Goal: Complete application form: Complete application form

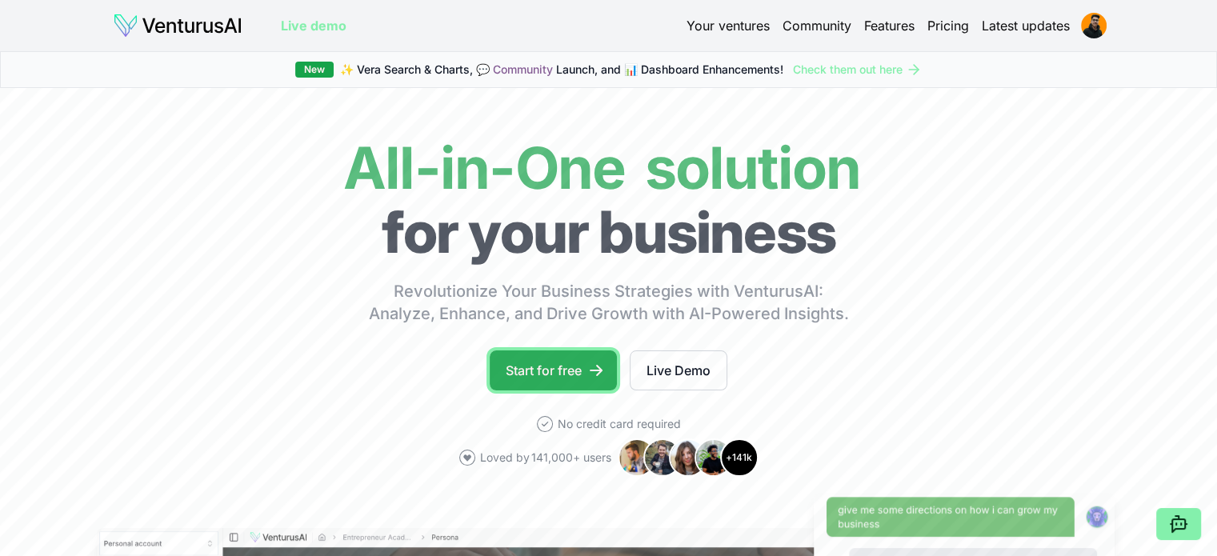
drag, startPoint x: 0, startPoint y: 0, endPoint x: 557, endPoint y: 378, distance: 673.0
click at [557, 378] on link "Start for free" at bounding box center [553, 371] width 127 height 40
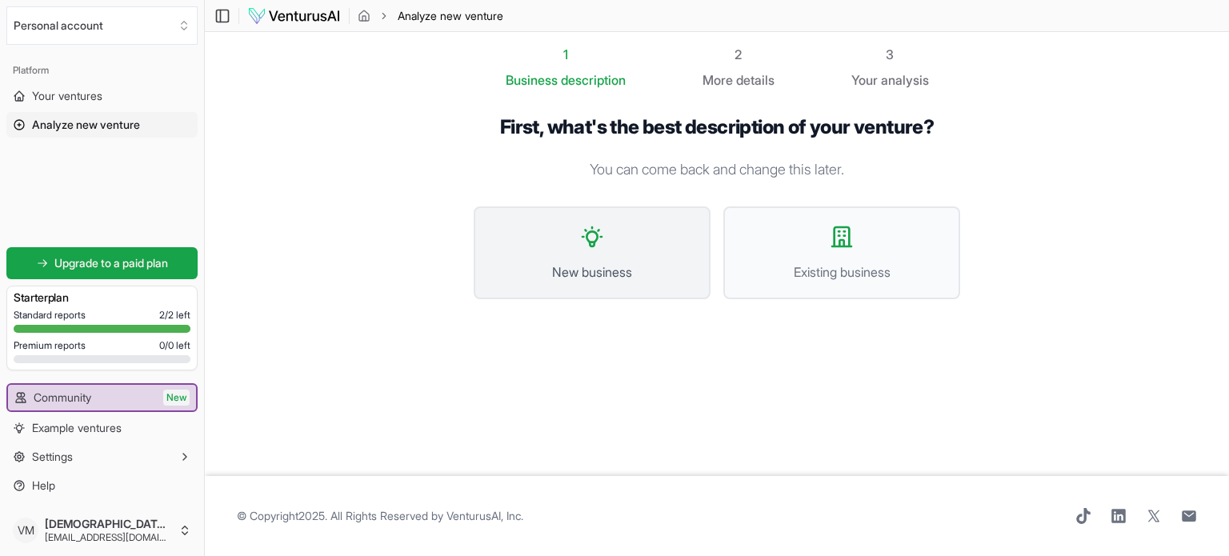
click at [607, 253] on button "New business" at bounding box center [592, 252] width 237 height 93
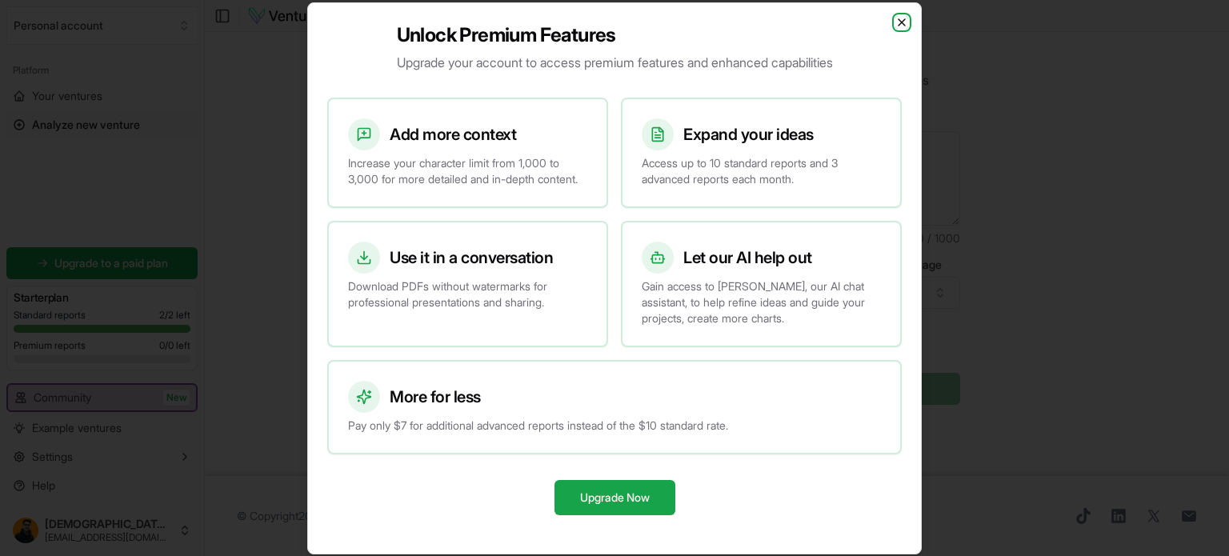
click at [896, 16] on icon "button" at bounding box center [902, 22] width 13 height 13
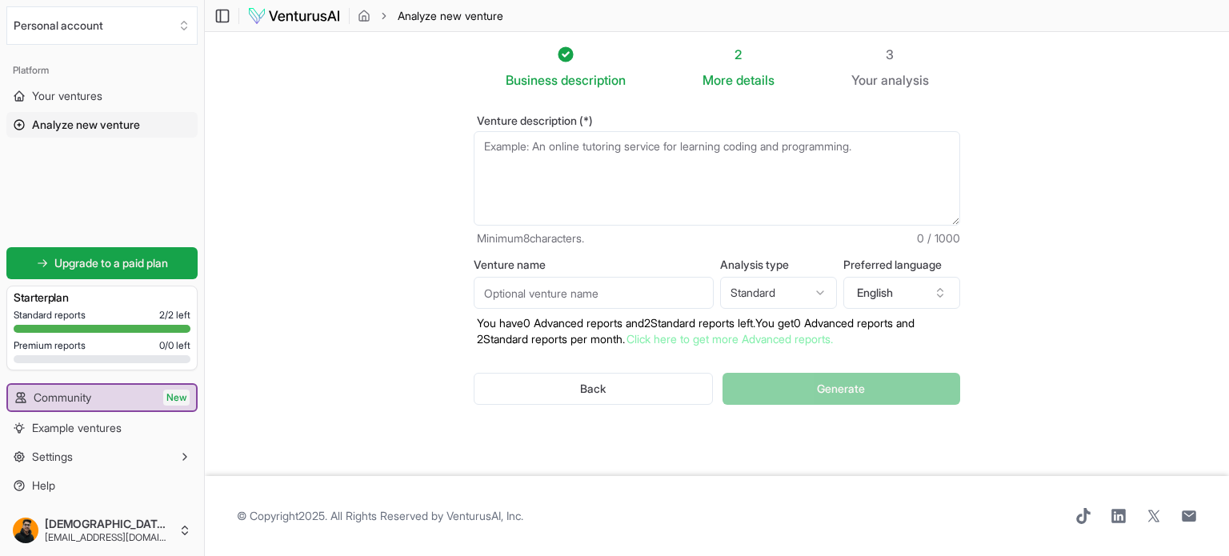
click at [714, 168] on textarea "Venture description (*)" at bounding box center [717, 178] width 487 height 94
paste textarea "🎬 Project Title: TalentLink — The LinkedIn for Artists 🌟 Overview TalentLink is…"
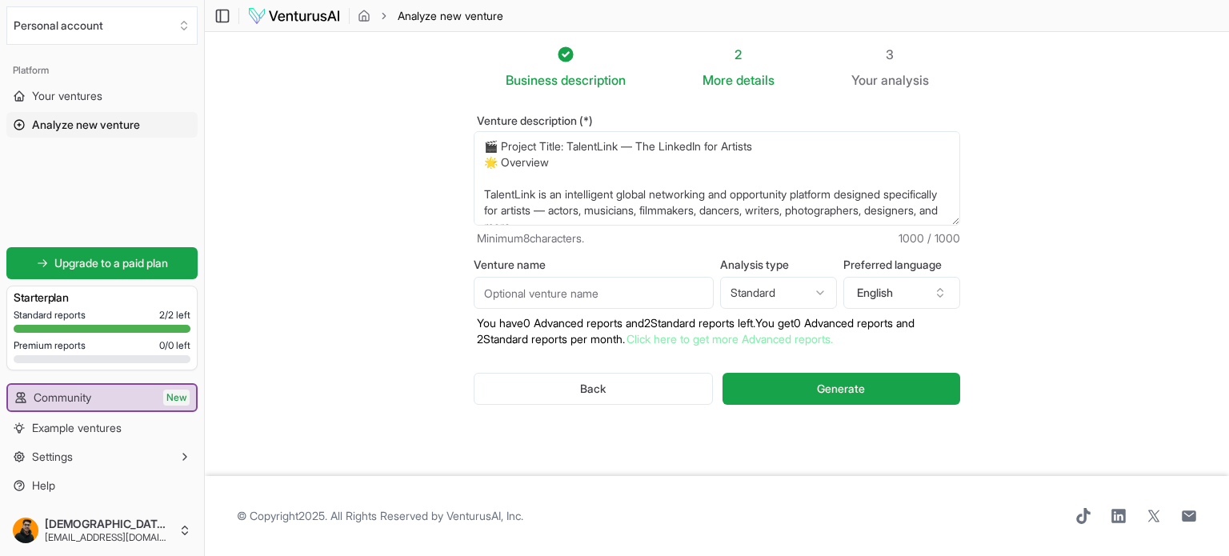
drag, startPoint x: 621, startPoint y: 146, endPoint x: 574, endPoint y: 151, distance: 47.5
click at [574, 151] on textarea "🎬 Project Title: TalentLink — The LinkedIn for Artists 🌟 Overview TalentLink is…" at bounding box center [717, 178] width 487 height 94
drag, startPoint x: 771, startPoint y: 148, endPoint x: 573, endPoint y: 150, distance: 197.7
click at [573, 150] on textarea "🎬 Project Title: TalentLink — The LinkedIn for Artists 🌟 Overview TalentLink is…" at bounding box center [717, 178] width 487 height 94
type textarea "🎬 Project Title: TalentLink — The LinkedIn for Artists 🌟 Overview TalentLink is…"
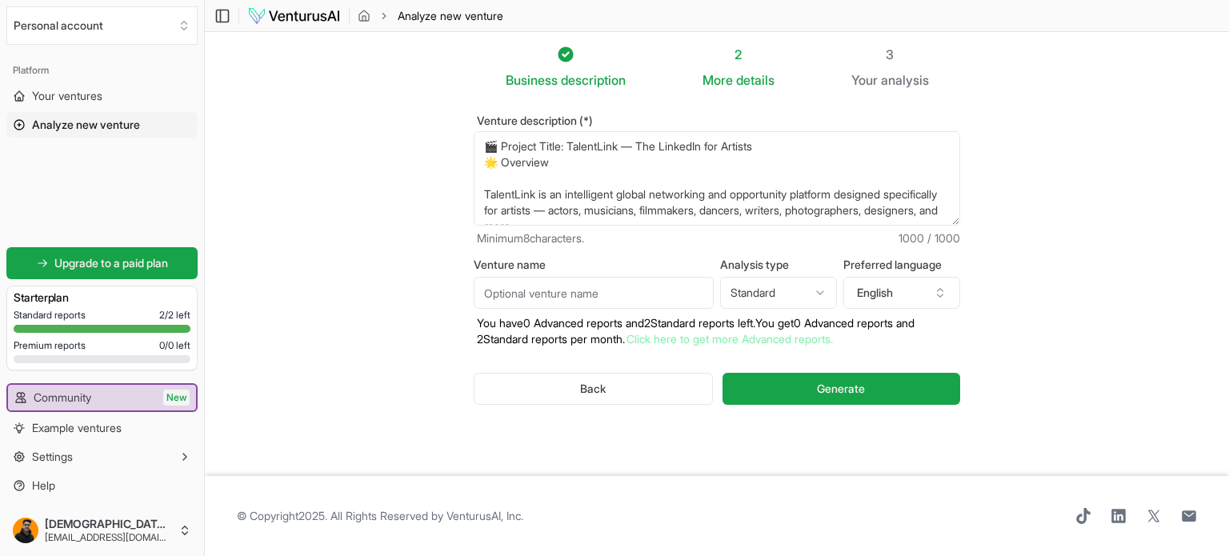
click at [548, 291] on input "Venture name" at bounding box center [594, 293] width 240 height 32
paste input "TalentLink — The LinkedIn for Artists"
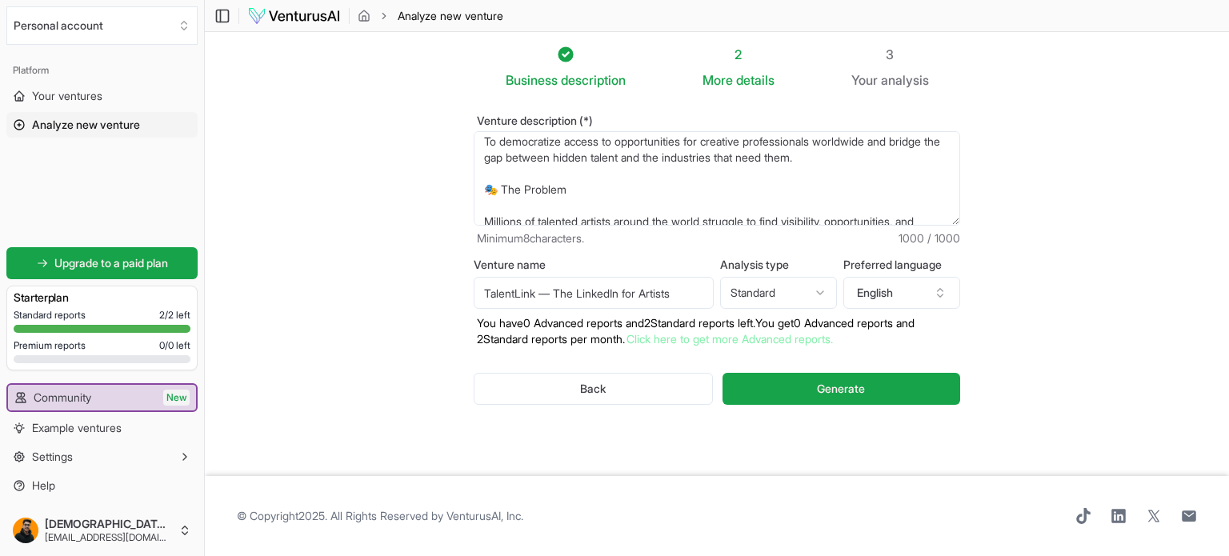
scroll to position [304, 0]
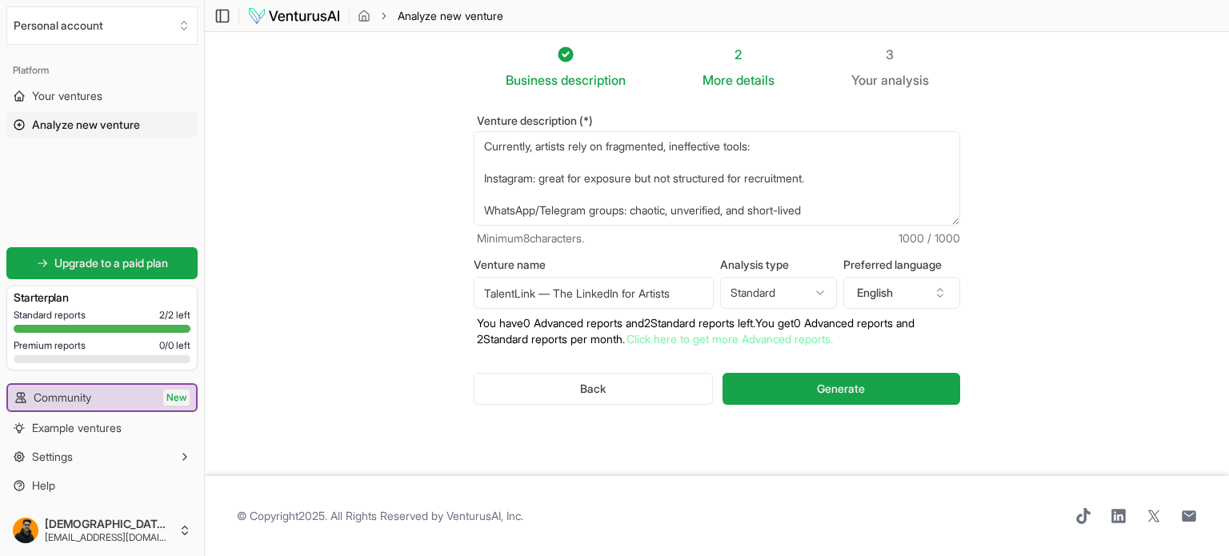
type input "TalentLink — The LinkedIn for Artists"
click at [824, 207] on textarea "🎬 Project Title: TalentLink — The LinkedIn for Artists 🌟 Overview TalentLink is…" at bounding box center [717, 178] width 487 height 94
paste textarea "Overview TalentLink is a global networking and opportunity platform built exclu…"
type textarea "Overview TalentLink is a global networking and opportunity platform built exclu…"
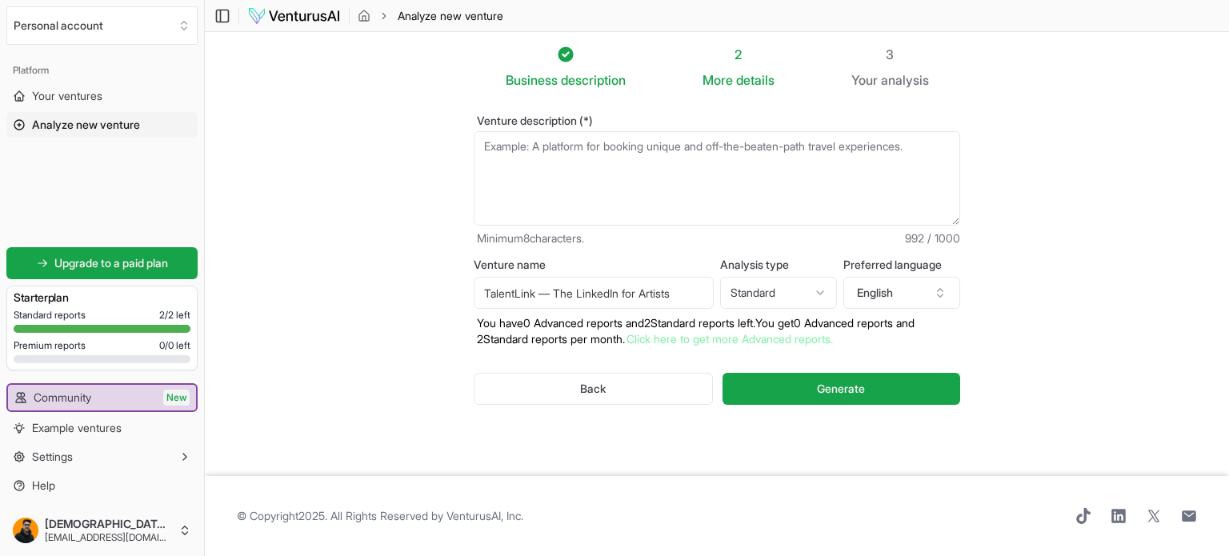
scroll to position [0, 0]
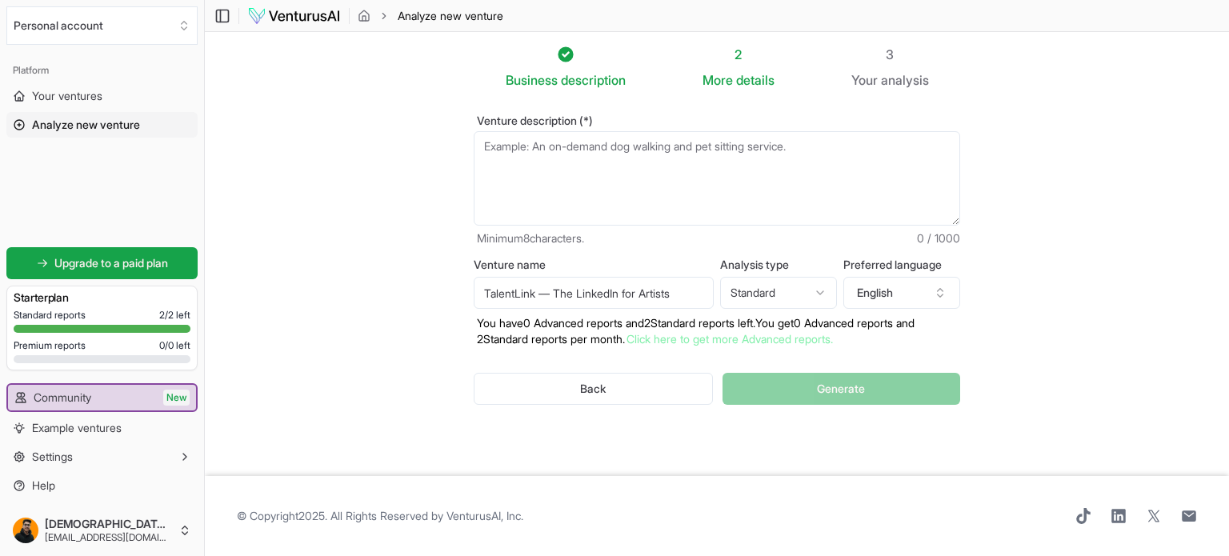
click at [679, 191] on textarea "Venture description (*)" at bounding box center [717, 178] width 487 height 94
paste textarea "TalentLink is a global networking and opportunity platform built for artists — …"
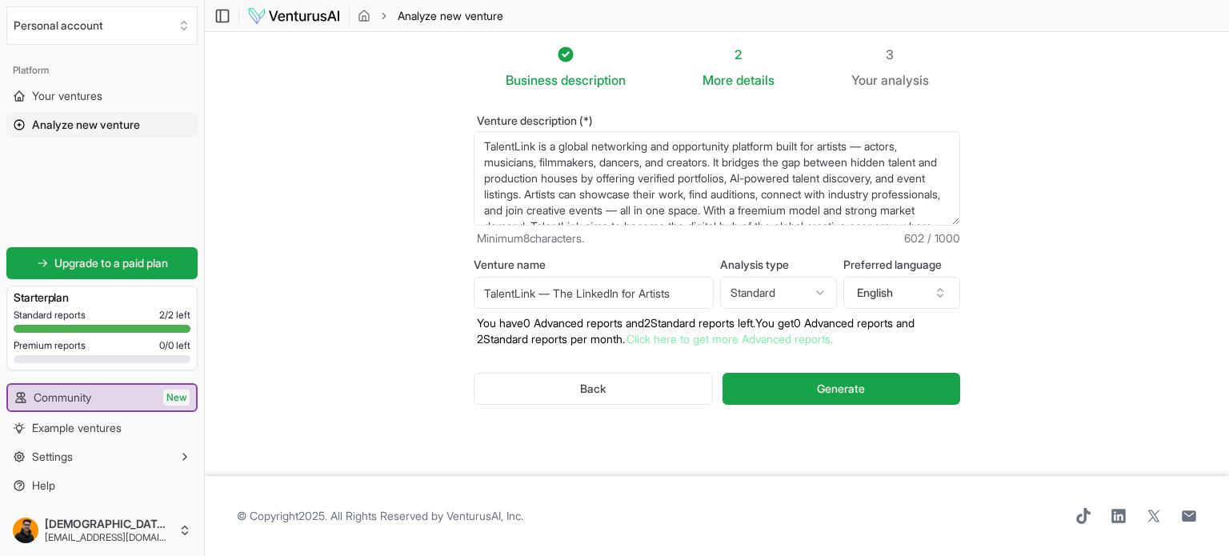
scroll to position [40, 0]
type textarea "TalentLink is a global networking and opportunity platform built for artists — …"
click at [773, 294] on html "We value your privacy We use cookies to enhance your browsing experience, serve…" at bounding box center [614, 278] width 1229 height 556
click at [773, 301] on html "We value your privacy We use cookies to enhance your browsing experience, serve…" at bounding box center [614, 278] width 1229 height 556
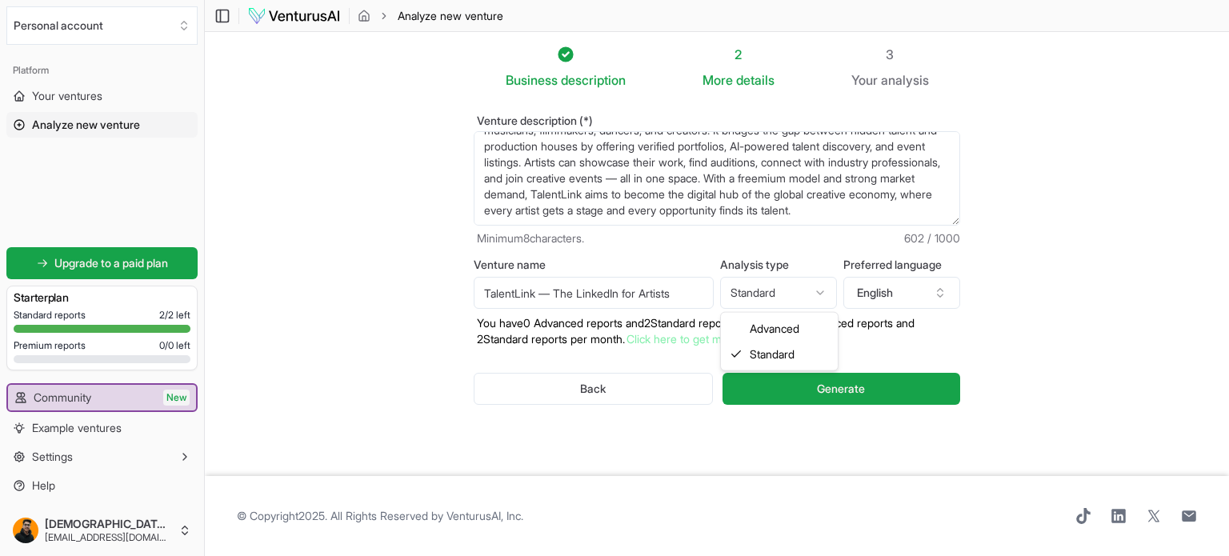
click at [778, 294] on html "We value your privacy We use cookies to enhance your browsing experience, serve…" at bounding box center [614, 278] width 1229 height 556
select select "advanced"
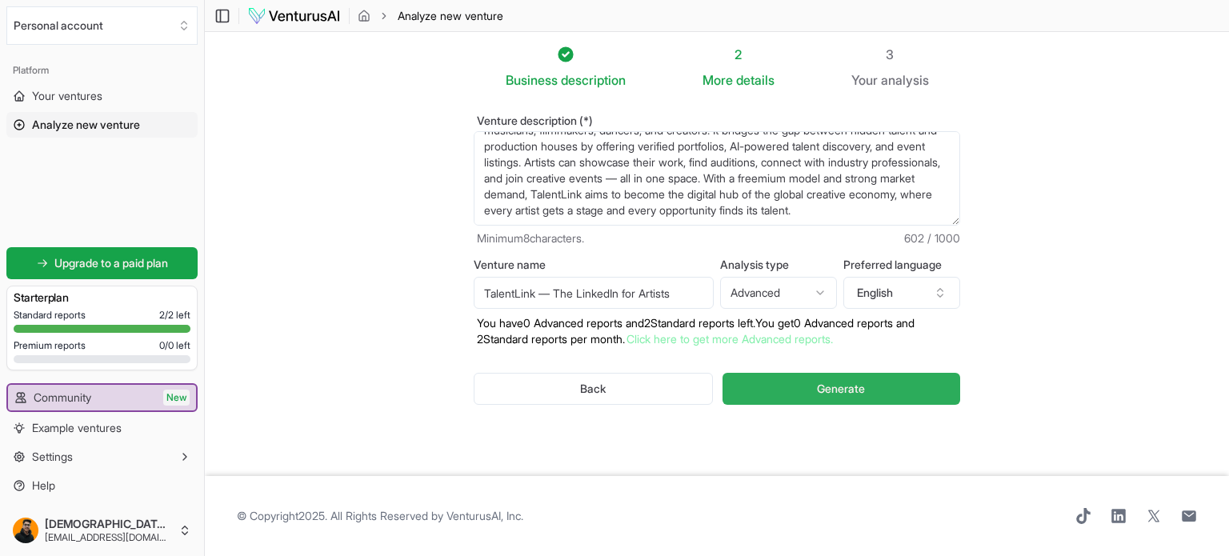
click at [788, 387] on button "Generate" at bounding box center [842, 389] width 238 height 32
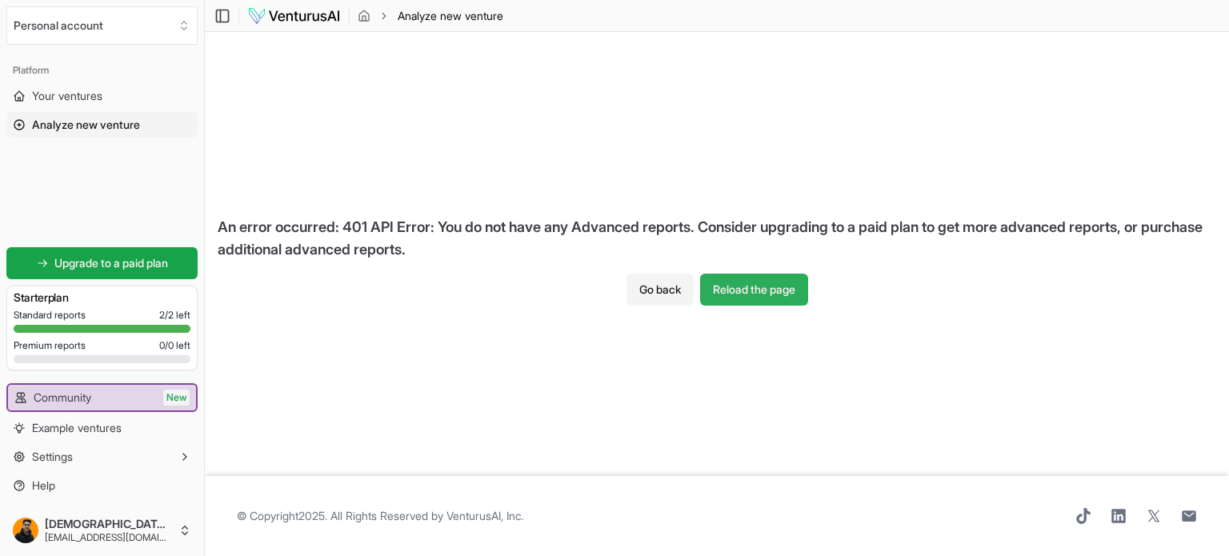
click at [756, 287] on button "Reload the page" at bounding box center [754, 290] width 108 height 32
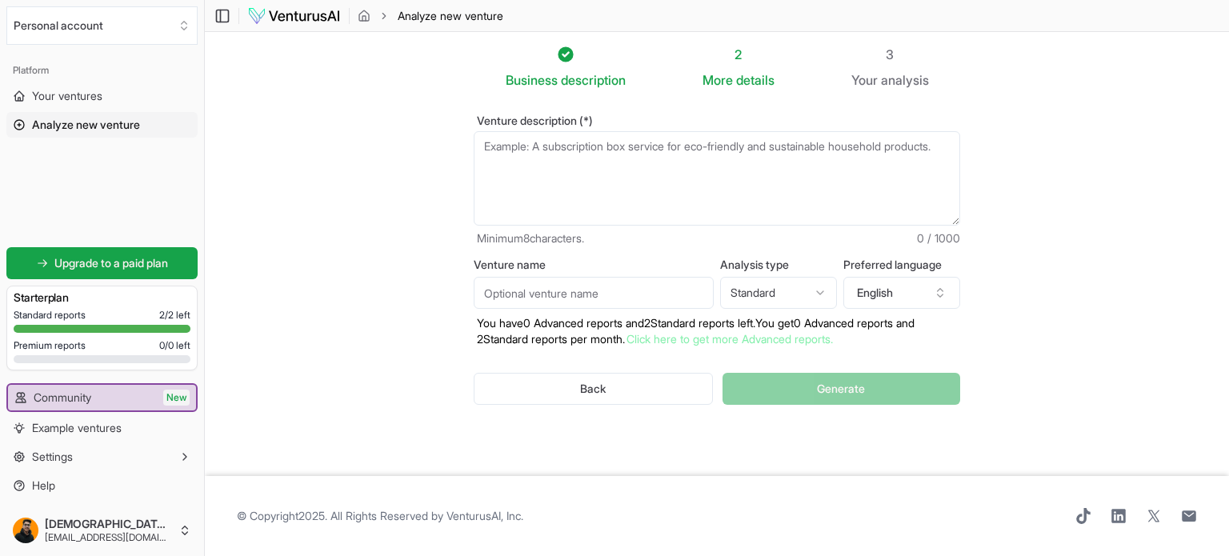
click at [688, 186] on textarea "Venture description (*)" at bounding box center [717, 178] width 487 height 94
paste textarea "TalentLink is a global networking and opportunity platform built for artists — …"
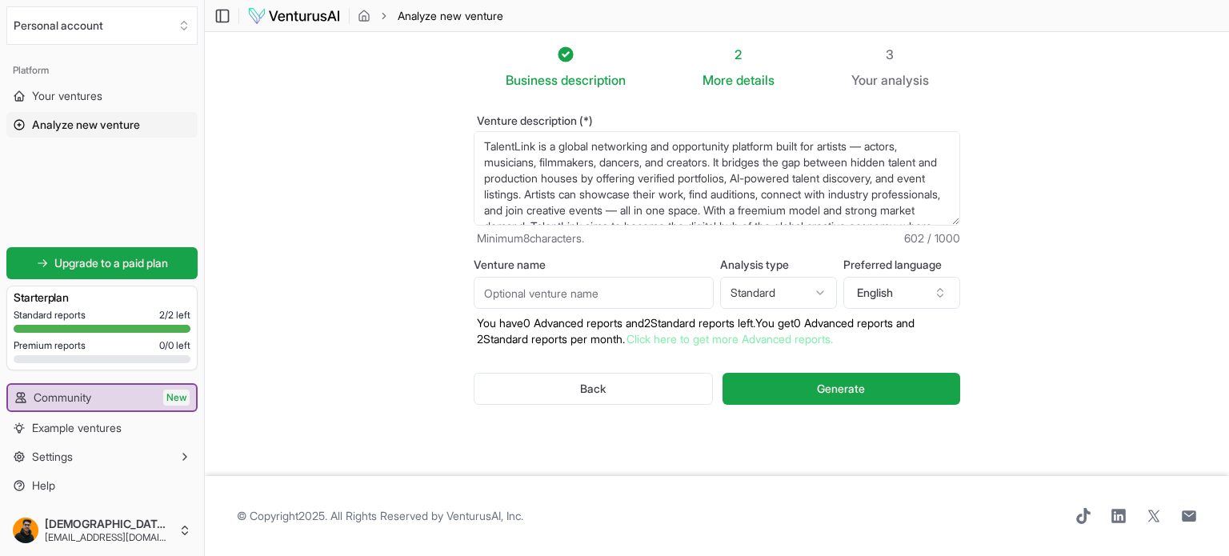
type textarea "TalentLink is a global networking and opportunity platform built for artists — …"
click at [622, 287] on input "Venture name" at bounding box center [594, 293] width 240 height 32
paste input "TalentLink — The LinkedIn for Artists"
type input "TalentLink — The LinkedIn for Artists"
click at [786, 292] on html "We value your privacy We use cookies to enhance your browsing experience, serve…" at bounding box center [614, 278] width 1229 height 556
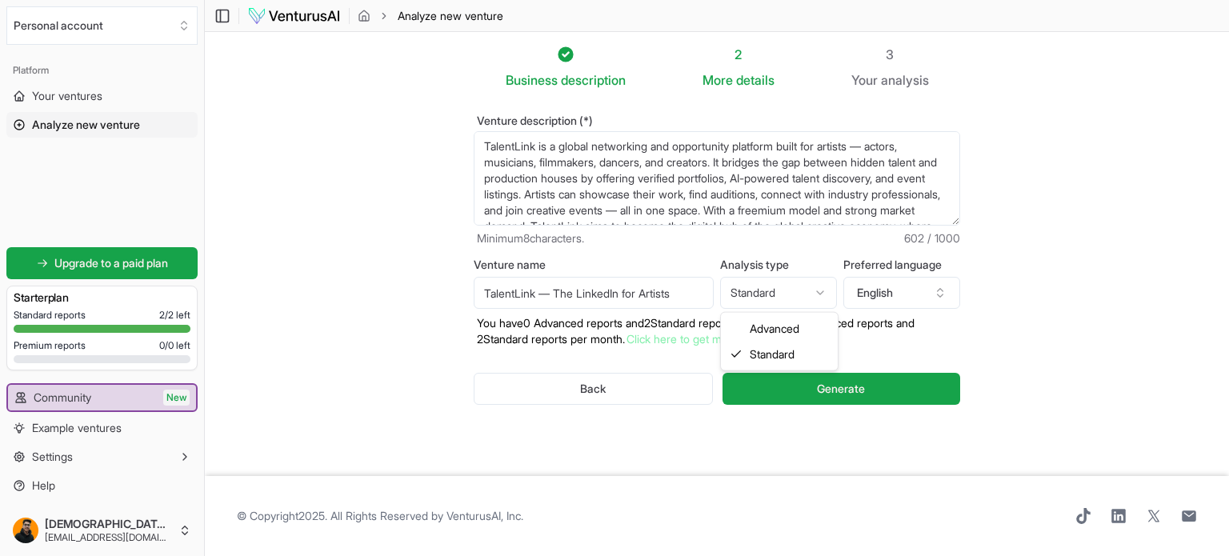
select select "advanced"
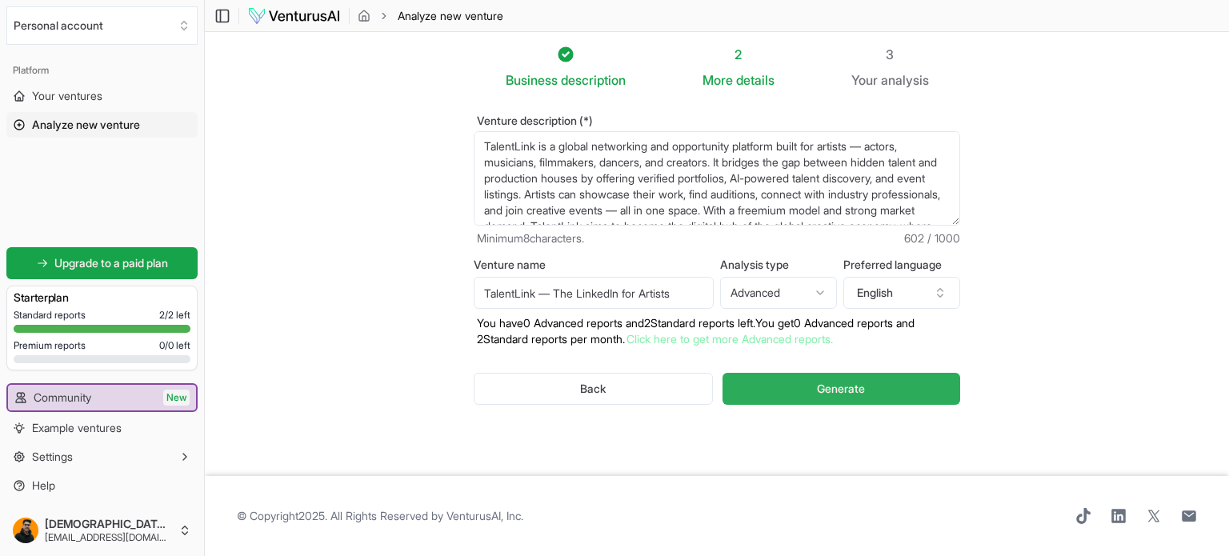
click at [799, 386] on button "Generate" at bounding box center [842, 389] width 238 height 32
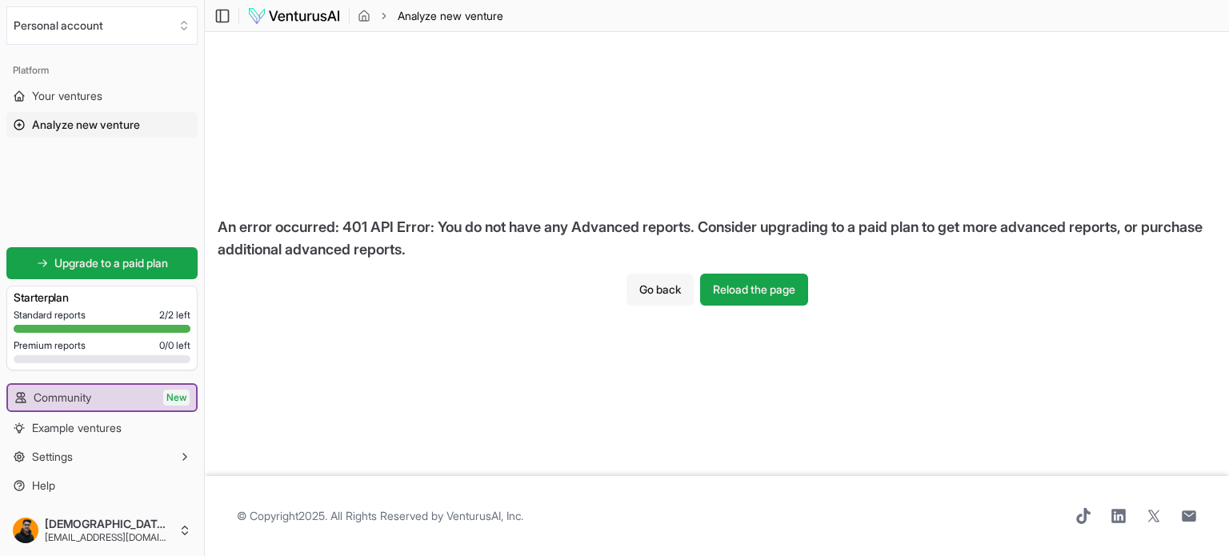
click at [674, 287] on button "Go back" at bounding box center [660, 290] width 67 height 32
